Goal: Information Seeking & Learning: Compare options

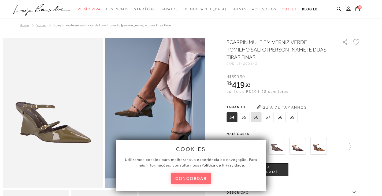
drag, startPoint x: 0, startPoint y: 0, endPoint x: 198, endPoint y: 181, distance: 267.8
click at [198, 181] on button "concordar" at bounding box center [191, 178] width 40 height 11
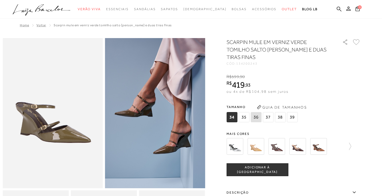
click at [278, 144] on img at bounding box center [277, 146] width 17 height 17
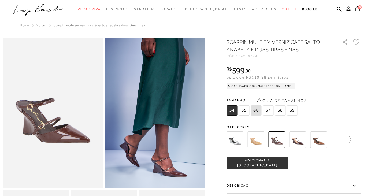
click at [304, 145] on img at bounding box center [297, 139] width 17 height 17
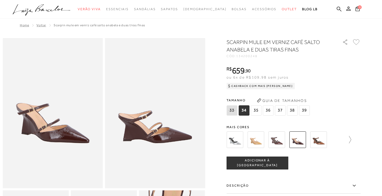
click at [351, 139] on icon at bounding box center [348, 140] width 8 height 8
click at [284, 140] on img at bounding box center [286, 139] width 17 height 17
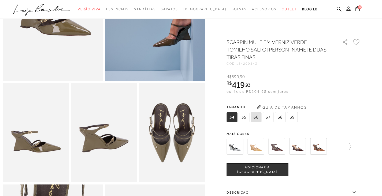
scroll to position [54, 0]
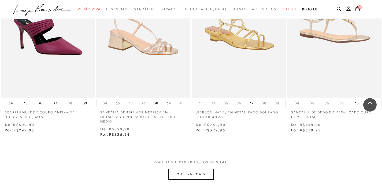
scroll to position [13039, 0]
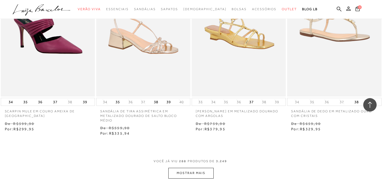
click at [193, 178] on button "MOSTRAR MAIS" at bounding box center [190, 173] width 45 height 10
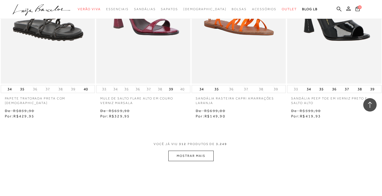
scroll to position [14166, 0]
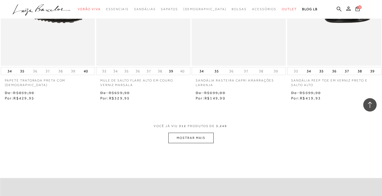
click at [183, 139] on button "MOSTRAR MAIS" at bounding box center [190, 138] width 45 height 10
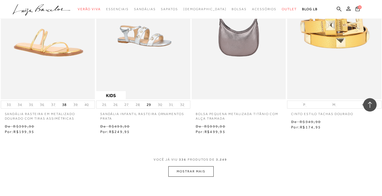
scroll to position [15239, 0]
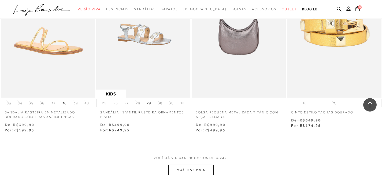
click at [205, 173] on button "MOSTRAR MAIS" at bounding box center [190, 170] width 45 height 10
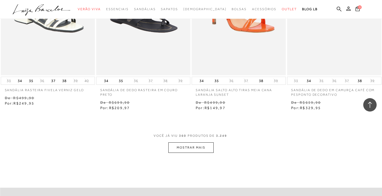
scroll to position [16366, 0]
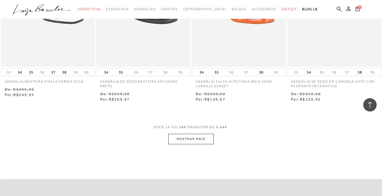
click at [206, 142] on button "MOSTRAR MAIS" at bounding box center [190, 139] width 45 height 10
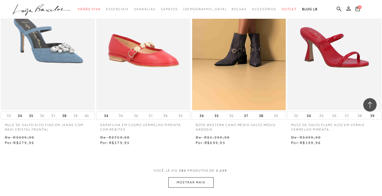
scroll to position [17466, 0]
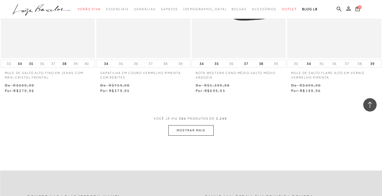
click at [197, 133] on button "MOSTRAR MAIS" at bounding box center [190, 130] width 45 height 10
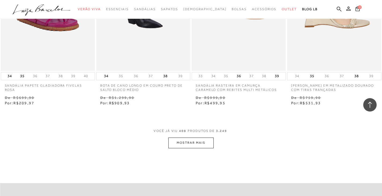
scroll to position [18566, 0]
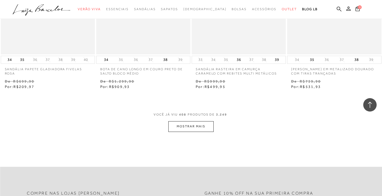
click at [196, 127] on button "MOSTRAR MAIS" at bounding box center [190, 126] width 45 height 10
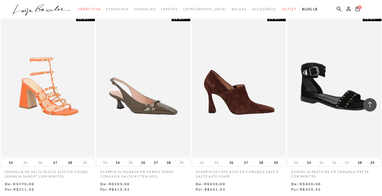
scroll to position [19666, 0]
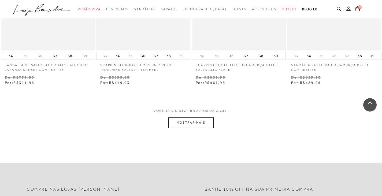
click at [202, 118] on button "MOSTRAR MAIS" at bounding box center [190, 123] width 45 height 10
click at [202, 124] on div "Loading..." at bounding box center [191, 98] width 382 height 196
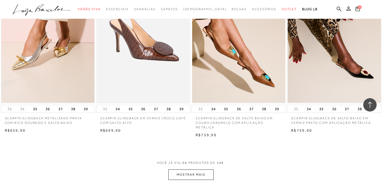
scroll to position [993, 0]
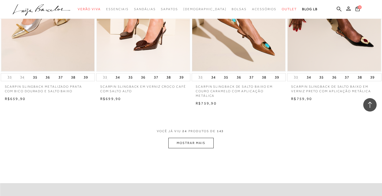
click at [196, 142] on button "MOSTRAR MAIS" at bounding box center [190, 143] width 45 height 10
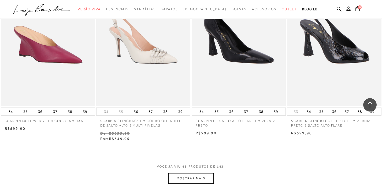
scroll to position [2039, 0]
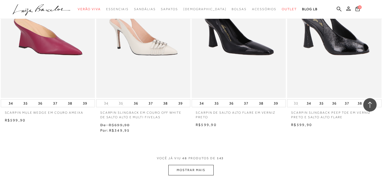
click at [206, 169] on button "MOSTRAR MAIS" at bounding box center [190, 170] width 45 height 10
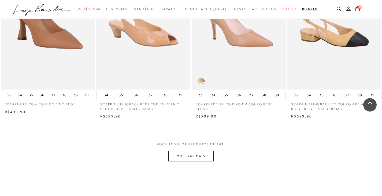
scroll to position [3112, 0]
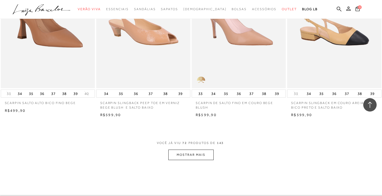
click at [207, 158] on button "MOSTRAR MAIS" at bounding box center [190, 155] width 45 height 10
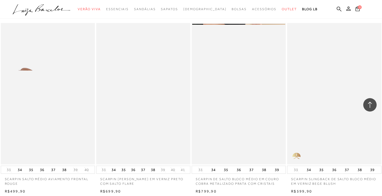
scroll to position [4212, 0]
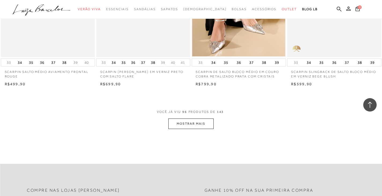
click at [196, 124] on button "MOSTRAR MAIS" at bounding box center [190, 124] width 45 height 10
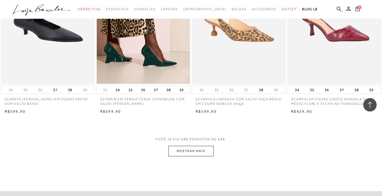
scroll to position [5259, 0]
click at [203, 150] on button "MOSTRAR MAIS" at bounding box center [190, 151] width 45 height 10
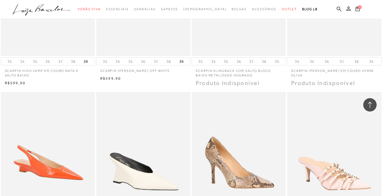
scroll to position [6037, 0]
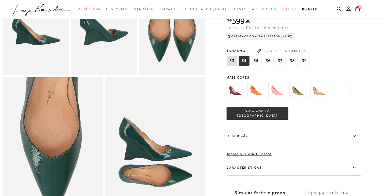
scroll to position [268, 0]
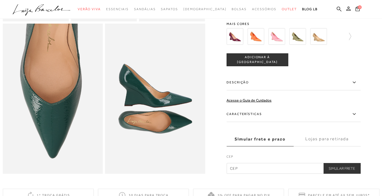
click at [253, 122] on label "Características" at bounding box center [294, 115] width 134 height 16
click at [0, 0] on input "Características" at bounding box center [0, 0] width 0 height 0
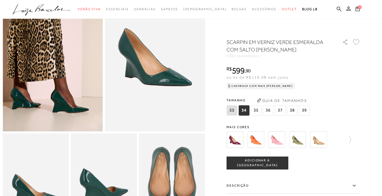
scroll to position [0, 0]
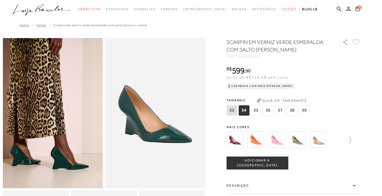
click at [351, 137] on icon at bounding box center [348, 140] width 8 height 8
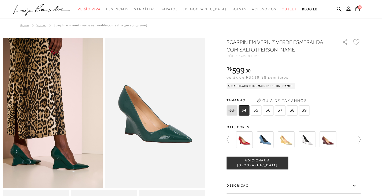
click at [361, 137] on icon at bounding box center [357, 140] width 8 height 8
click at [329, 145] on img at bounding box center [328, 139] width 17 height 17
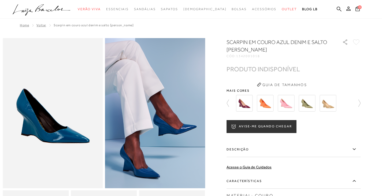
click at [309, 108] on img at bounding box center [307, 103] width 17 height 17
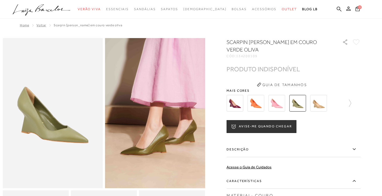
click at [327, 106] on img at bounding box center [318, 103] width 17 height 17
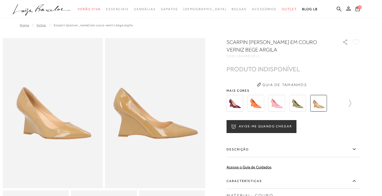
click at [351, 103] on icon at bounding box center [348, 104] width 8 height 8
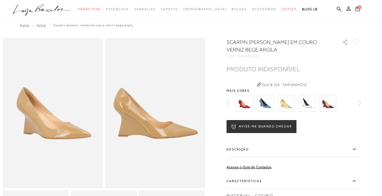
click at [364, 104] on div at bounding box center [191, 164] width 377 height 252
click at [361, 104] on icon at bounding box center [357, 104] width 8 height 8
click at [267, 107] on img at bounding box center [265, 103] width 17 height 17
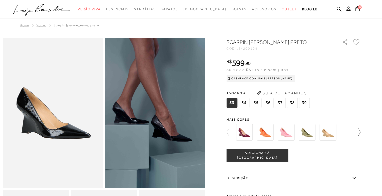
click at [361, 130] on icon at bounding box center [357, 133] width 8 height 8
click at [359, 133] on icon at bounding box center [357, 133] width 8 height 8
click at [288, 130] on img at bounding box center [286, 132] width 17 height 17
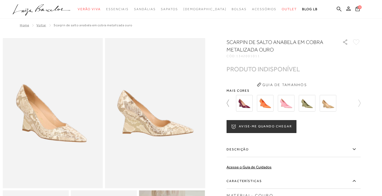
click at [230, 102] on icon at bounding box center [231, 104] width 8 height 8
click at [229, 104] on icon at bounding box center [231, 104] width 8 height 8
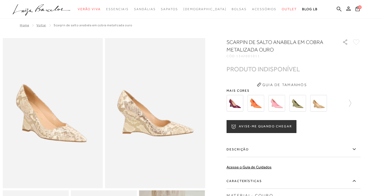
click at [298, 105] on img at bounding box center [297, 103] width 17 height 17
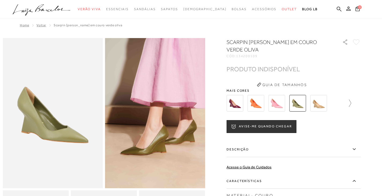
click at [351, 102] on icon at bounding box center [348, 104] width 8 height 8
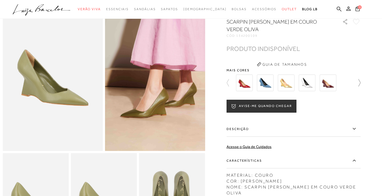
scroll to position [80, 0]
